Goal: Check status: Check status

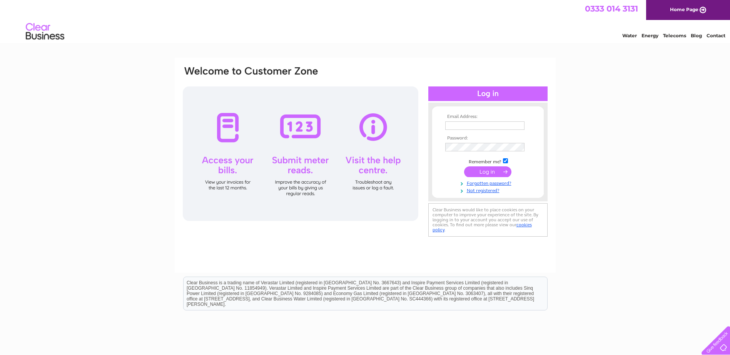
type input "[PERSON_NAME][EMAIL_ADDRESS][DOMAIN_NAME]"
click at [484, 174] on input "submit" at bounding box center [487, 172] width 47 height 11
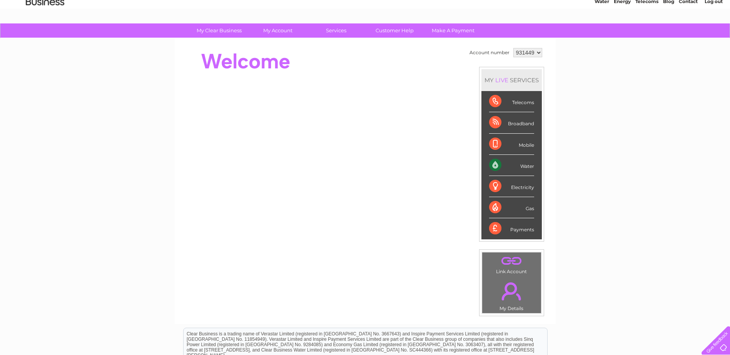
scroll to position [25, 0]
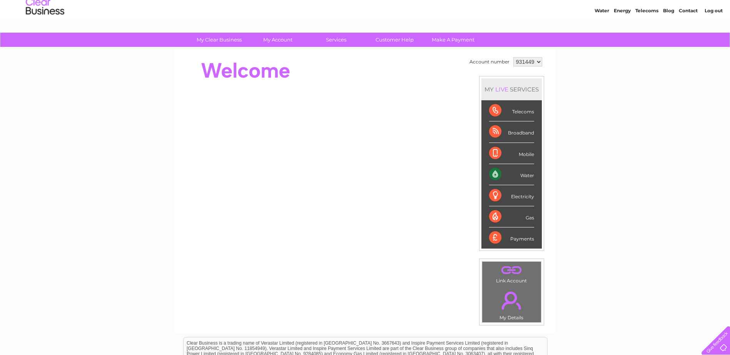
click at [495, 174] on div "Water" at bounding box center [511, 174] width 45 height 21
click at [600, 10] on link "Water" at bounding box center [601, 11] width 15 height 6
